Goal: Find specific page/section: Find specific page/section

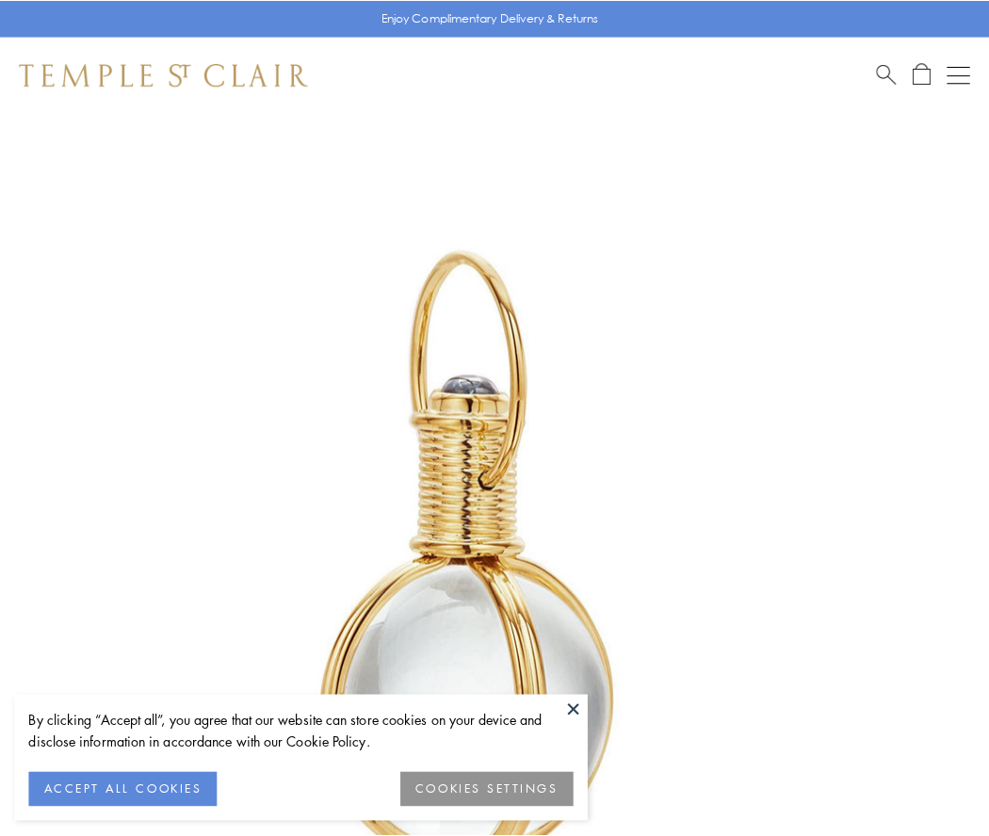
scroll to position [491, 0]
